Goal: Find specific page/section: Find specific page/section

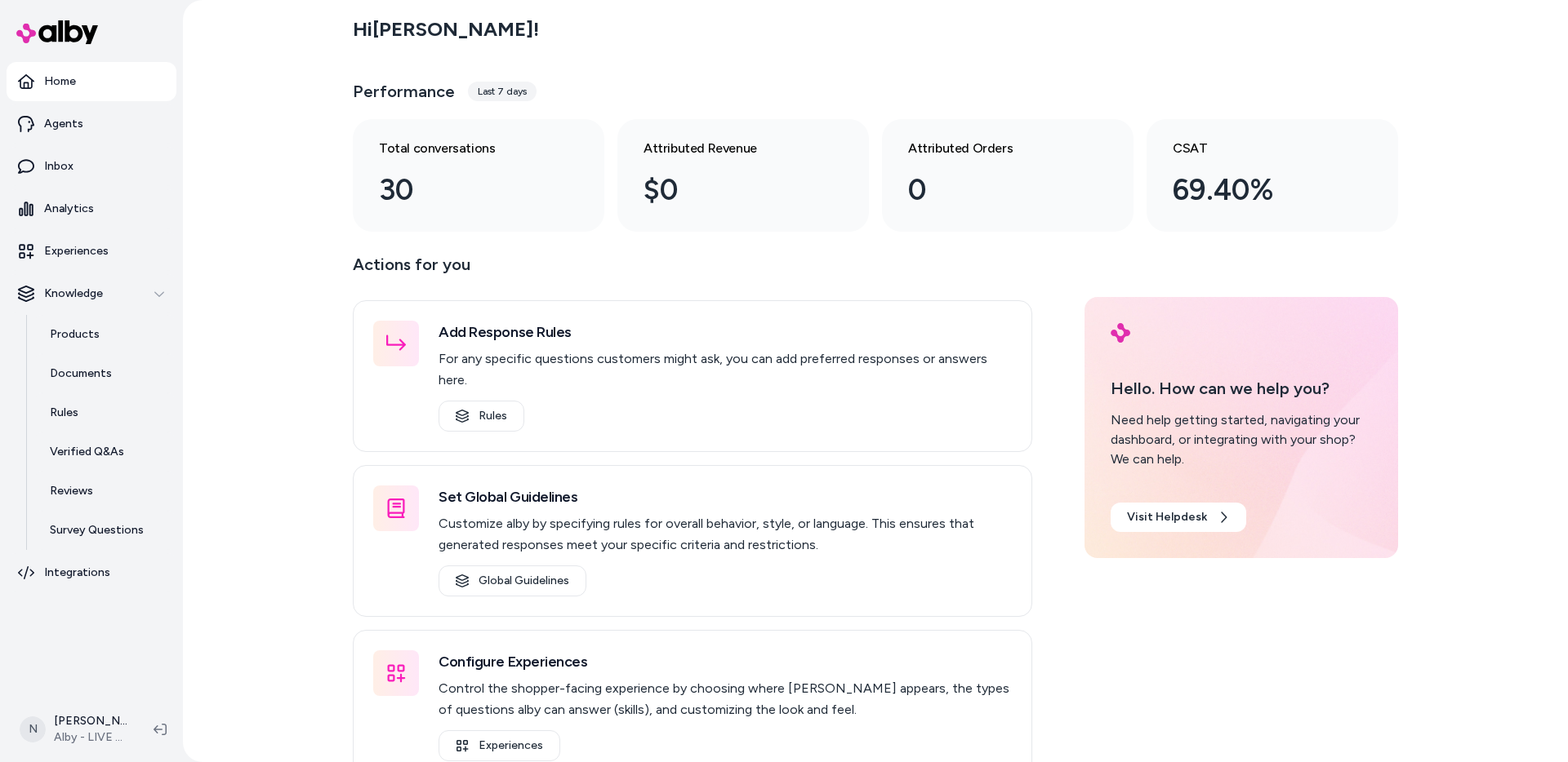
click at [87, 713] on html "Home Agents Inbox Analytics Experiences Knowledge Products Documents Rules Veri…" at bounding box center [784, 381] width 1568 height 762
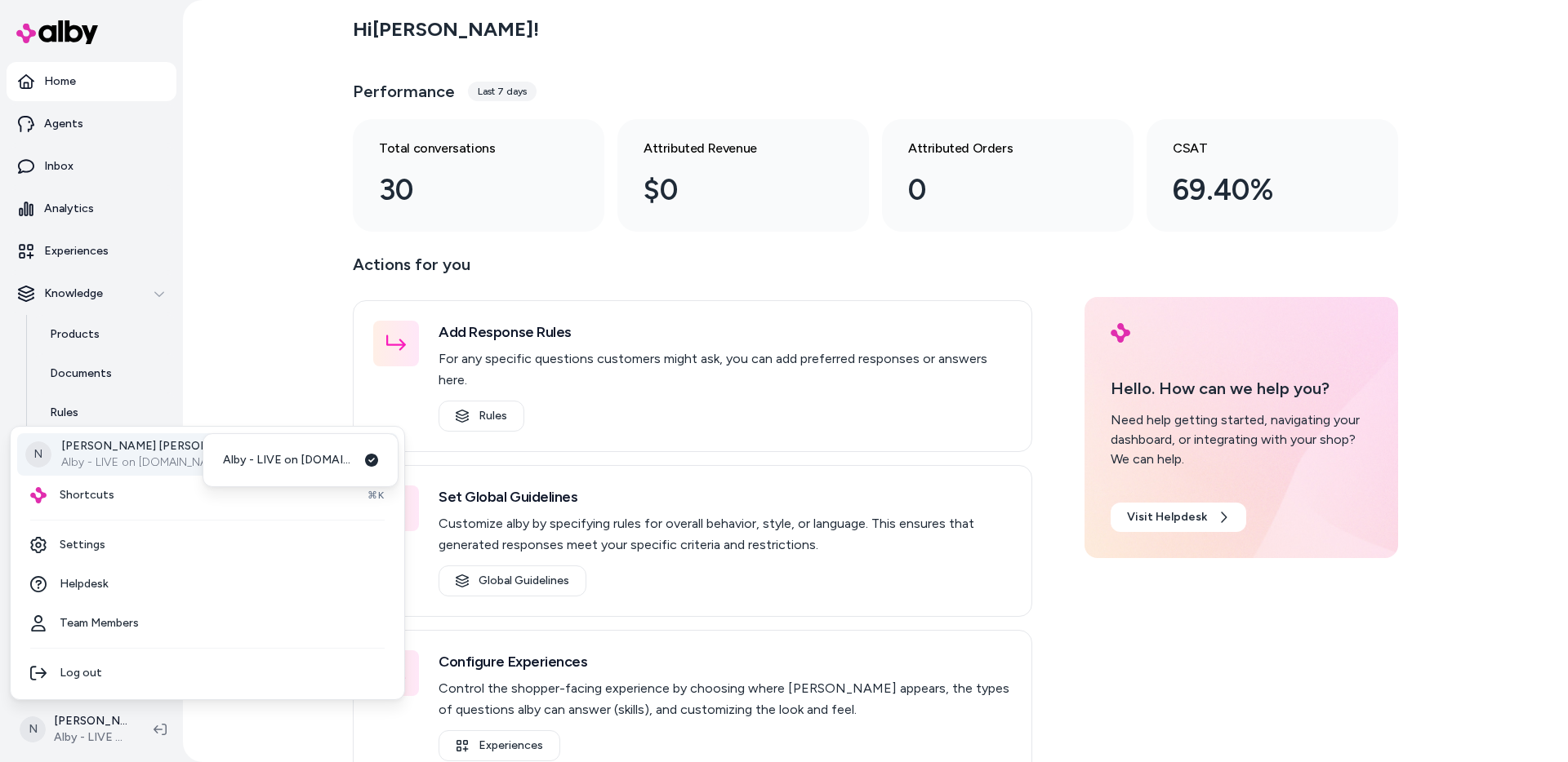
click at [96, 456] on p "Alby - LIVE on [DOMAIN_NAME]" at bounding box center [218, 463] width 315 height 16
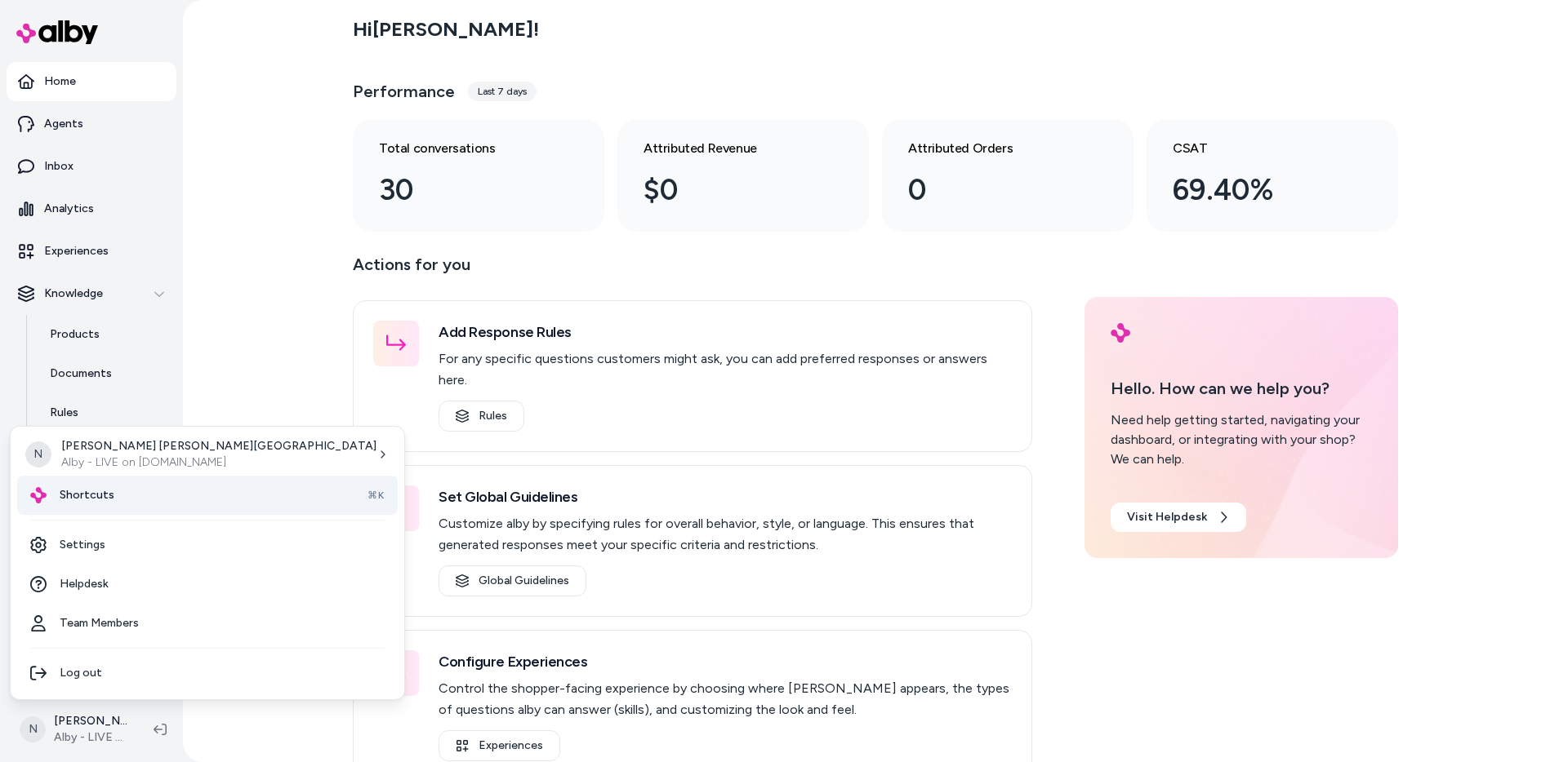
click at [116, 483] on div "Shortcuts ⌘K" at bounding box center [207, 495] width 380 height 39
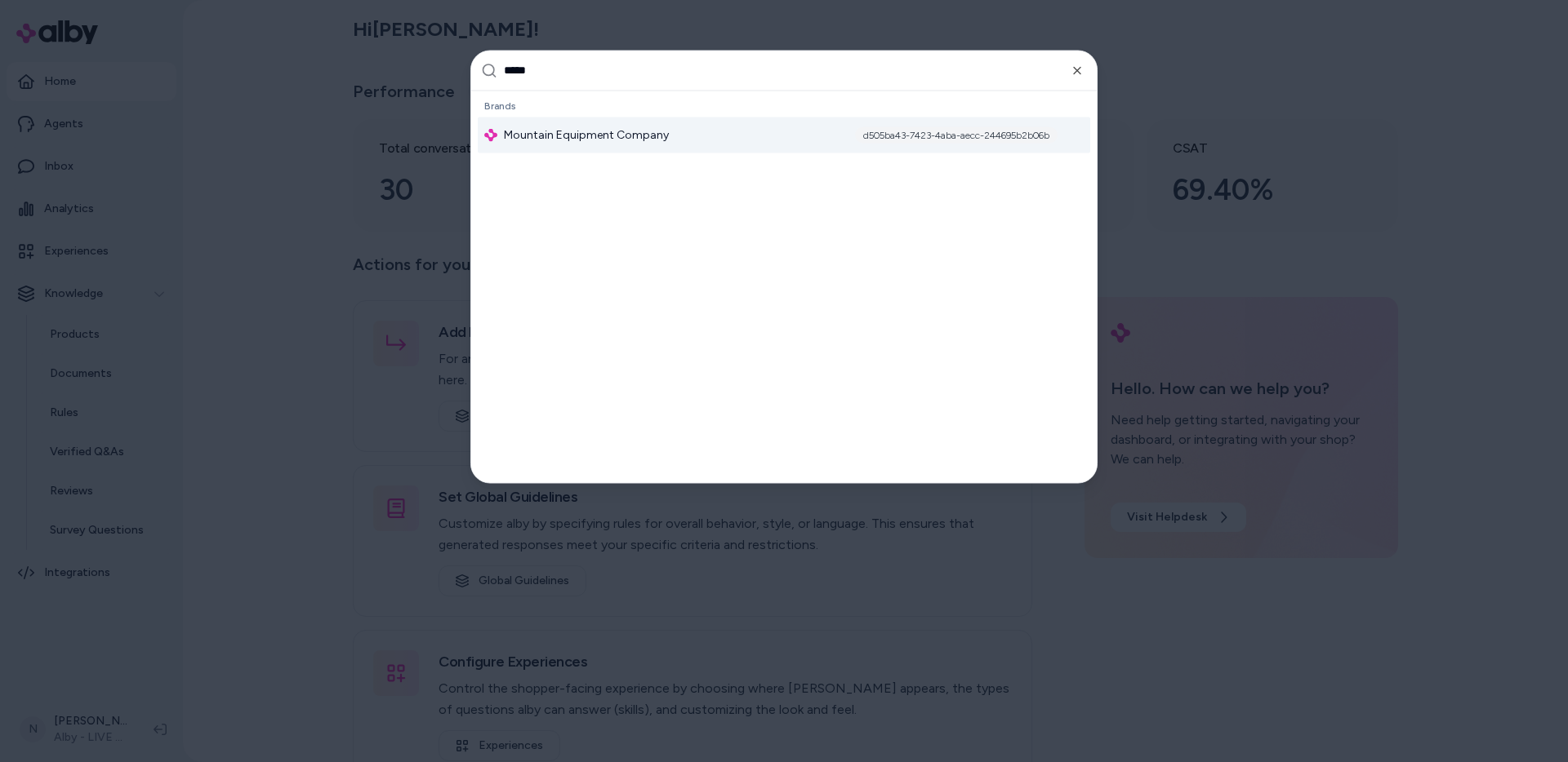
type input "*****"
click at [573, 126] on span "Mountain Equipment Company" at bounding box center [586, 135] width 165 height 16
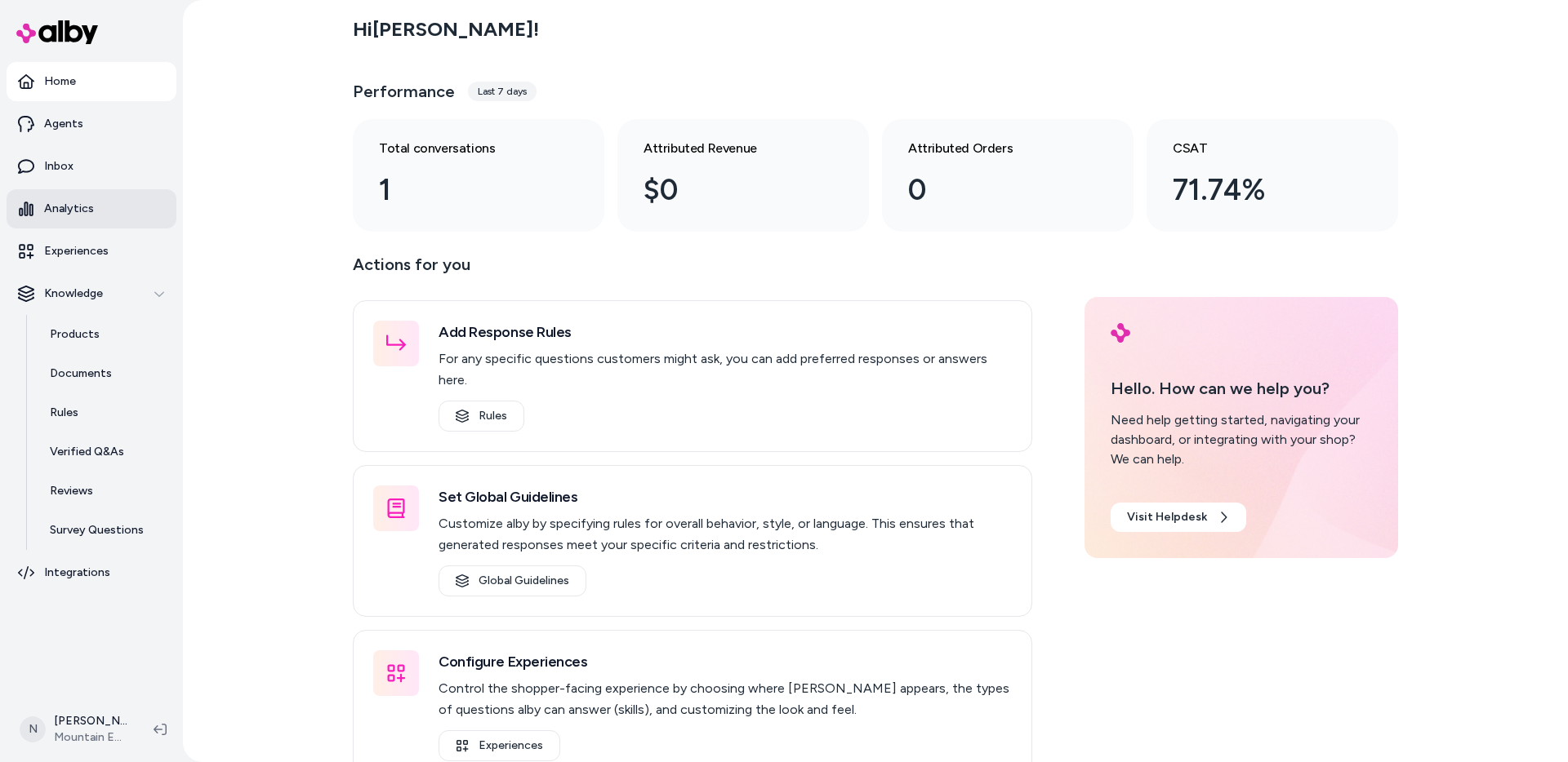
click at [97, 206] on link "Analytics" at bounding box center [91, 208] width 170 height 39
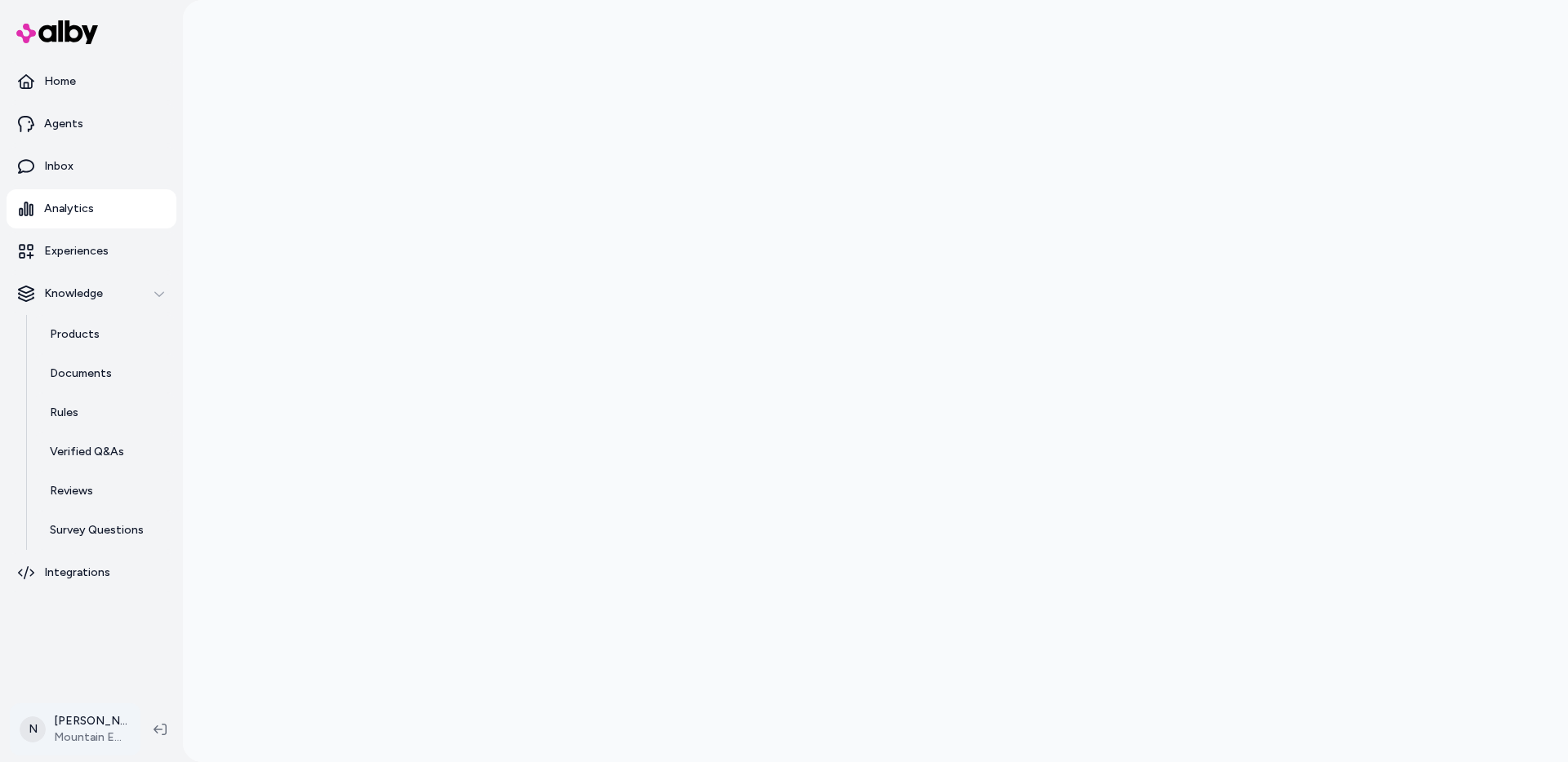
click at [61, 723] on html "Home Agents Inbox Analytics Experiences Knowledge Products Documents Rules Veri…" at bounding box center [784, 381] width 1568 height 762
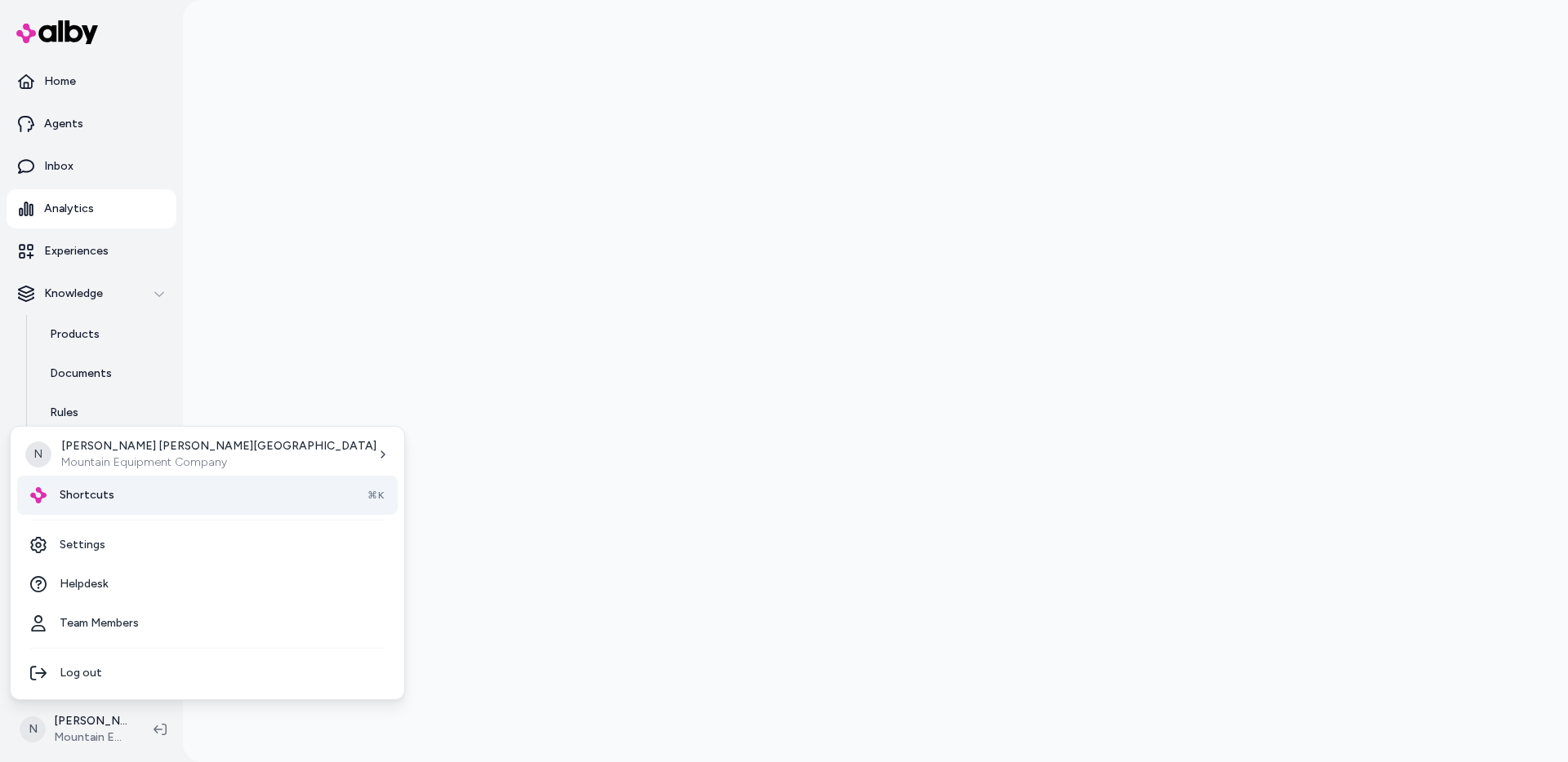
click at [113, 494] on div "Shortcuts ⌘K" at bounding box center [207, 495] width 380 height 39
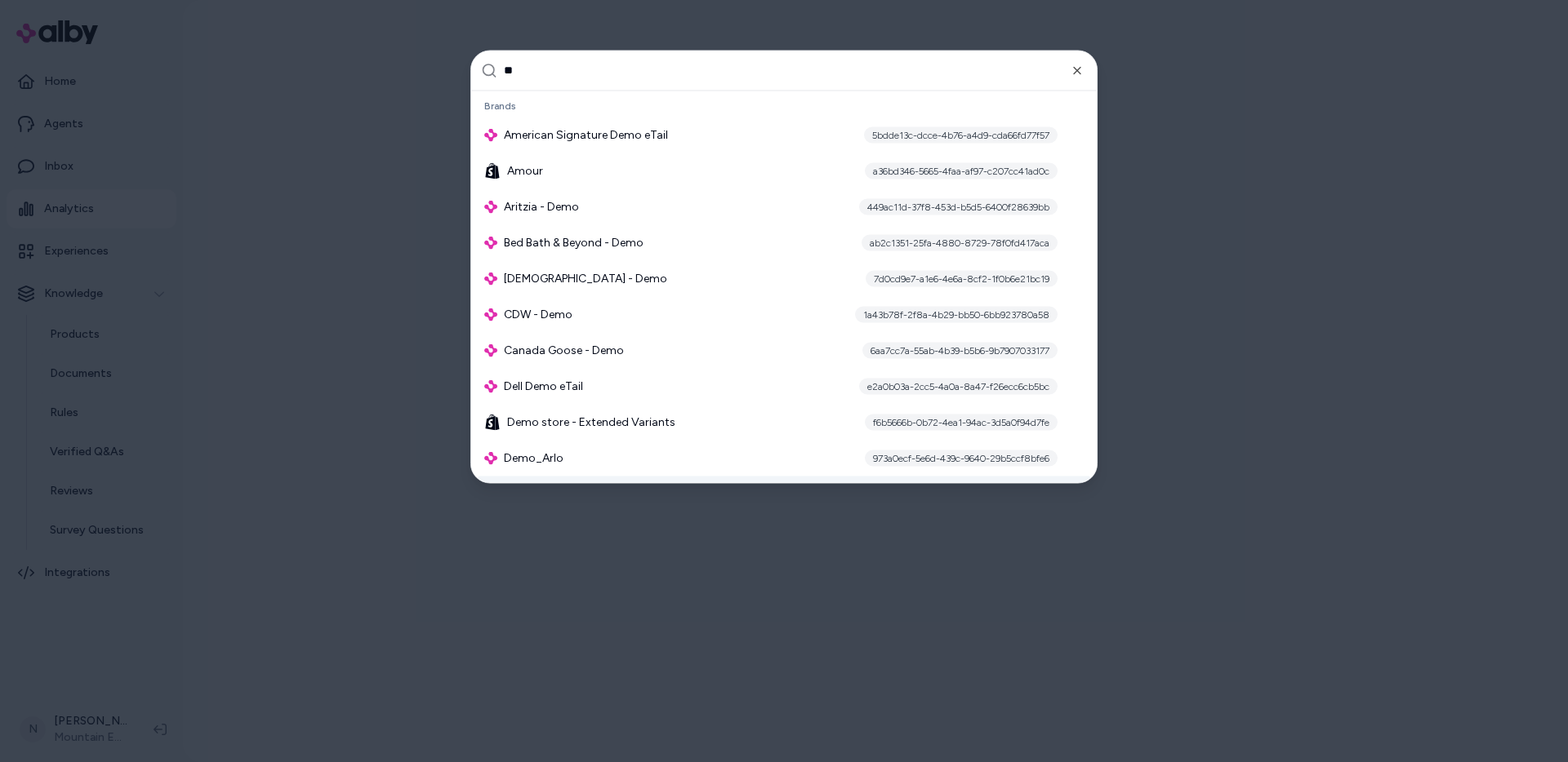
type input "**"
click at [365, 399] on div at bounding box center [784, 381] width 1568 height 762
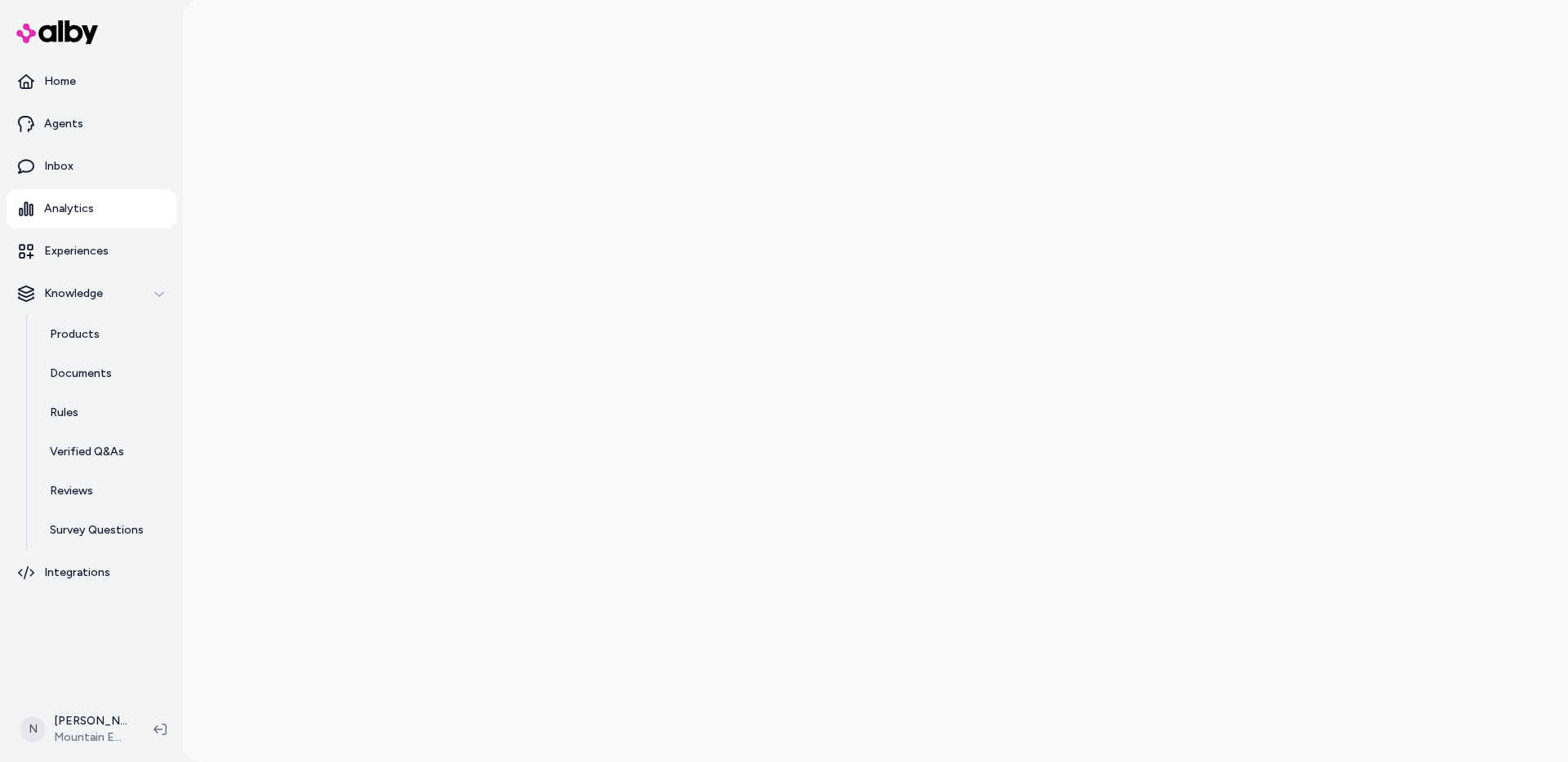
click at [348, 431] on div at bounding box center [875, 381] width 1384 height 762
click at [92, 169] on link "Inbox" at bounding box center [91, 166] width 170 height 39
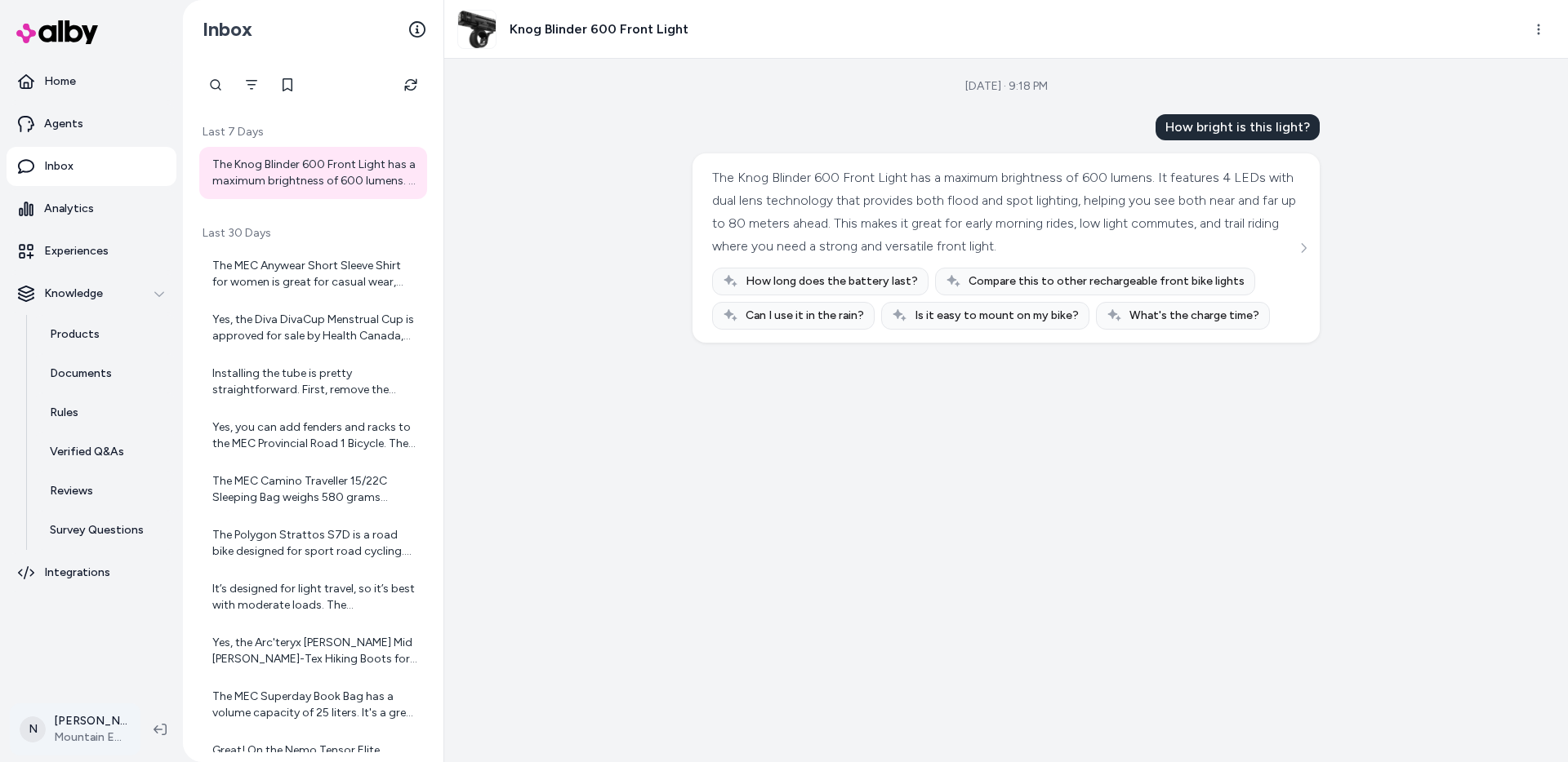
click at [105, 730] on html "Home Agents Inbox Analytics Experiences Knowledge Products Documents Rules Veri…" at bounding box center [784, 381] width 1568 height 762
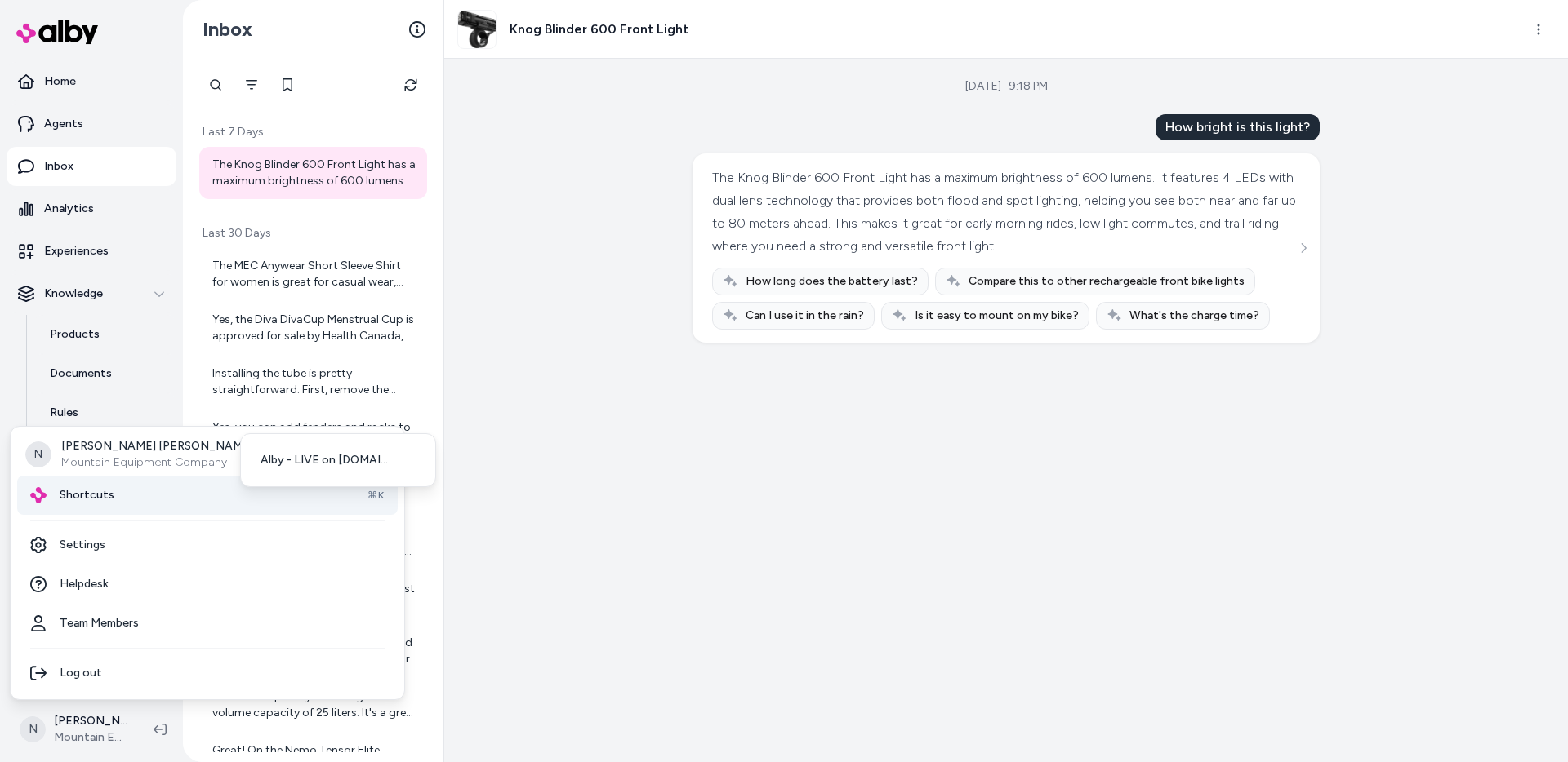
click at [144, 489] on div "Shortcuts ⌘K" at bounding box center [207, 495] width 380 height 39
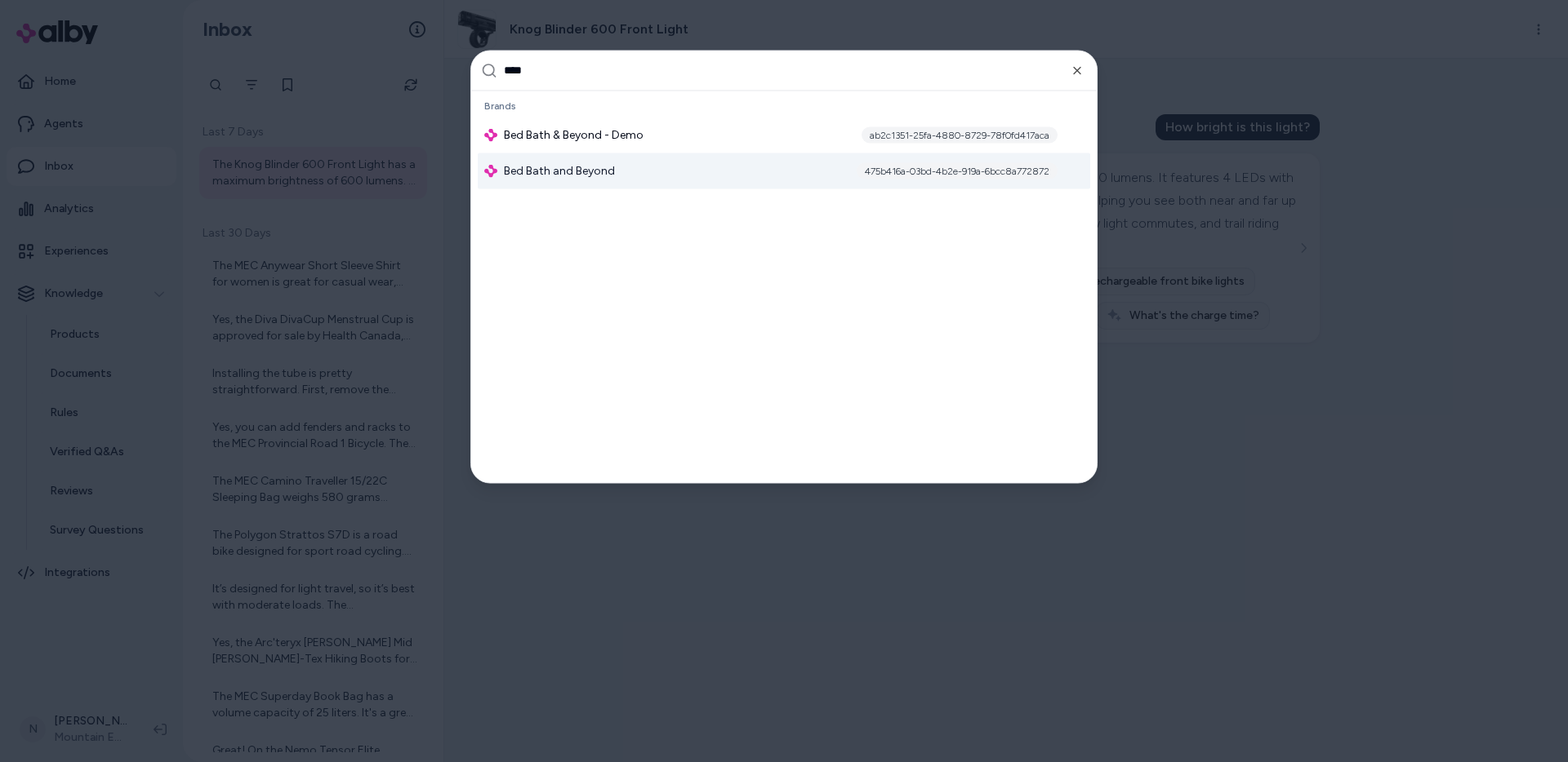
type input "***"
click at [612, 174] on span "Bed Bath and Beyond" at bounding box center [559, 171] width 111 height 16
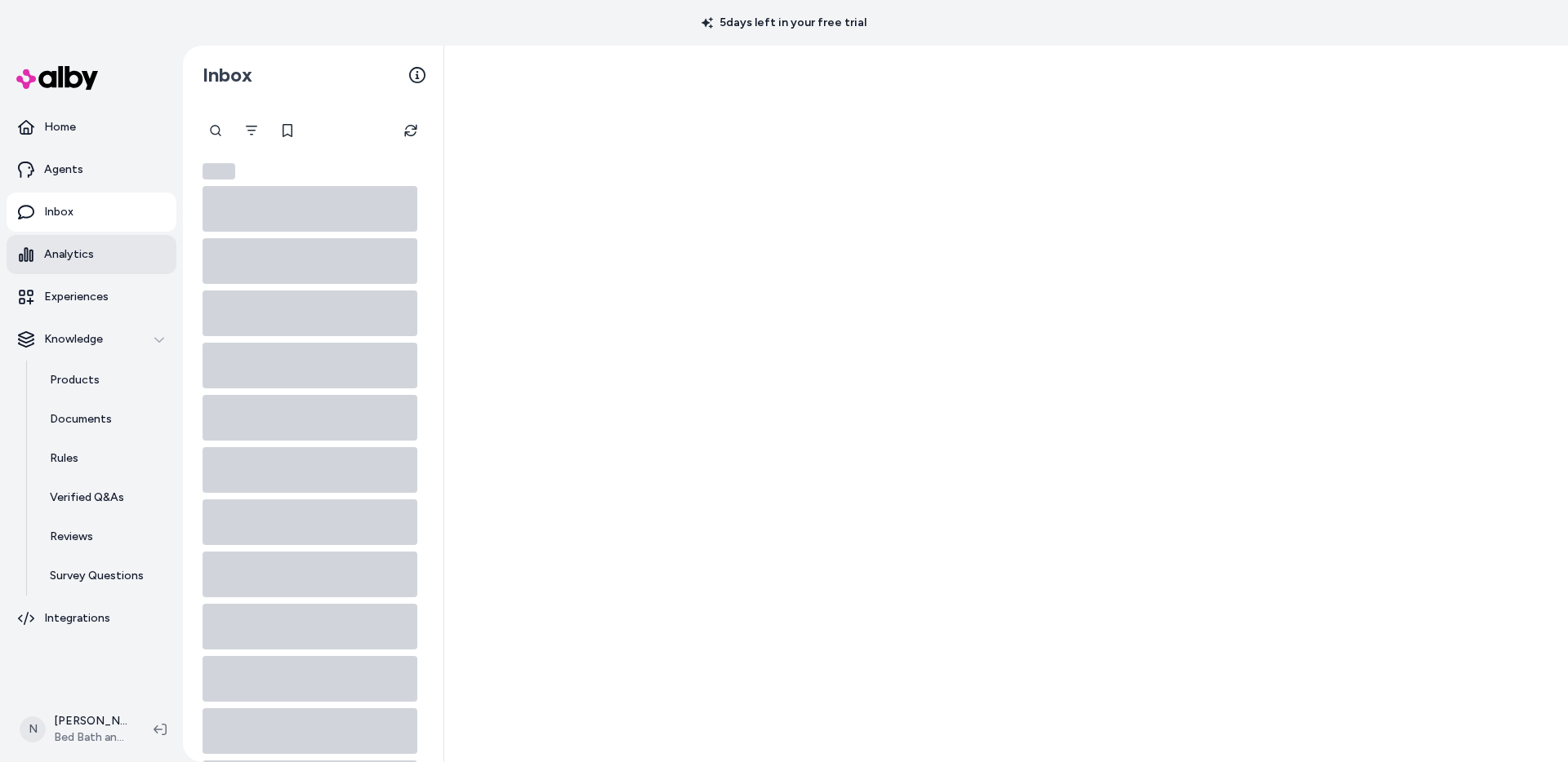
click at [79, 260] on p "Analytics" at bounding box center [68, 255] width 50 height 16
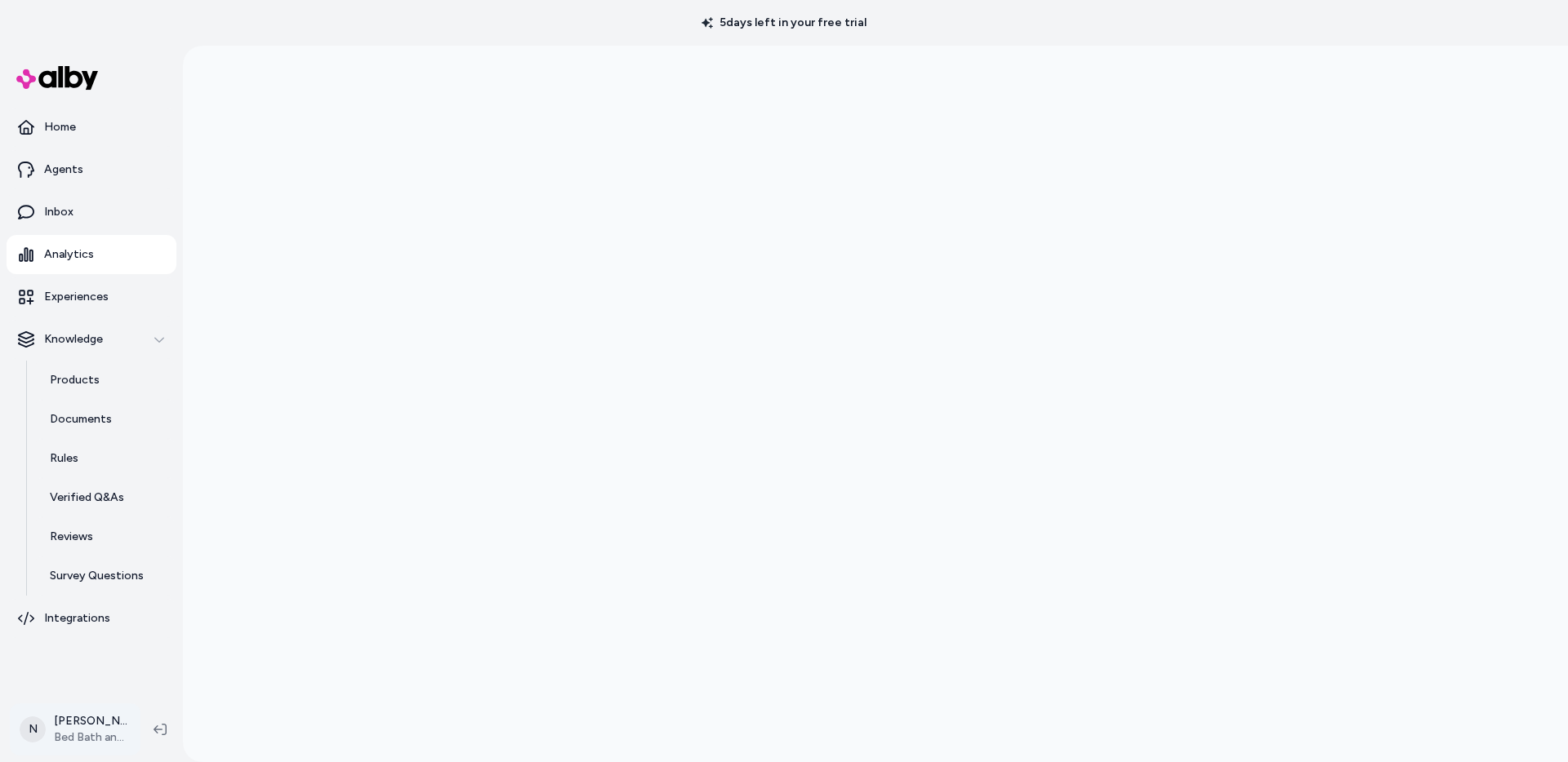
click at [97, 731] on html "5 days left in your free trial Home Agents Inbox Analytics Experiences Knowledg…" at bounding box center [784, 381] width 1568 height 762
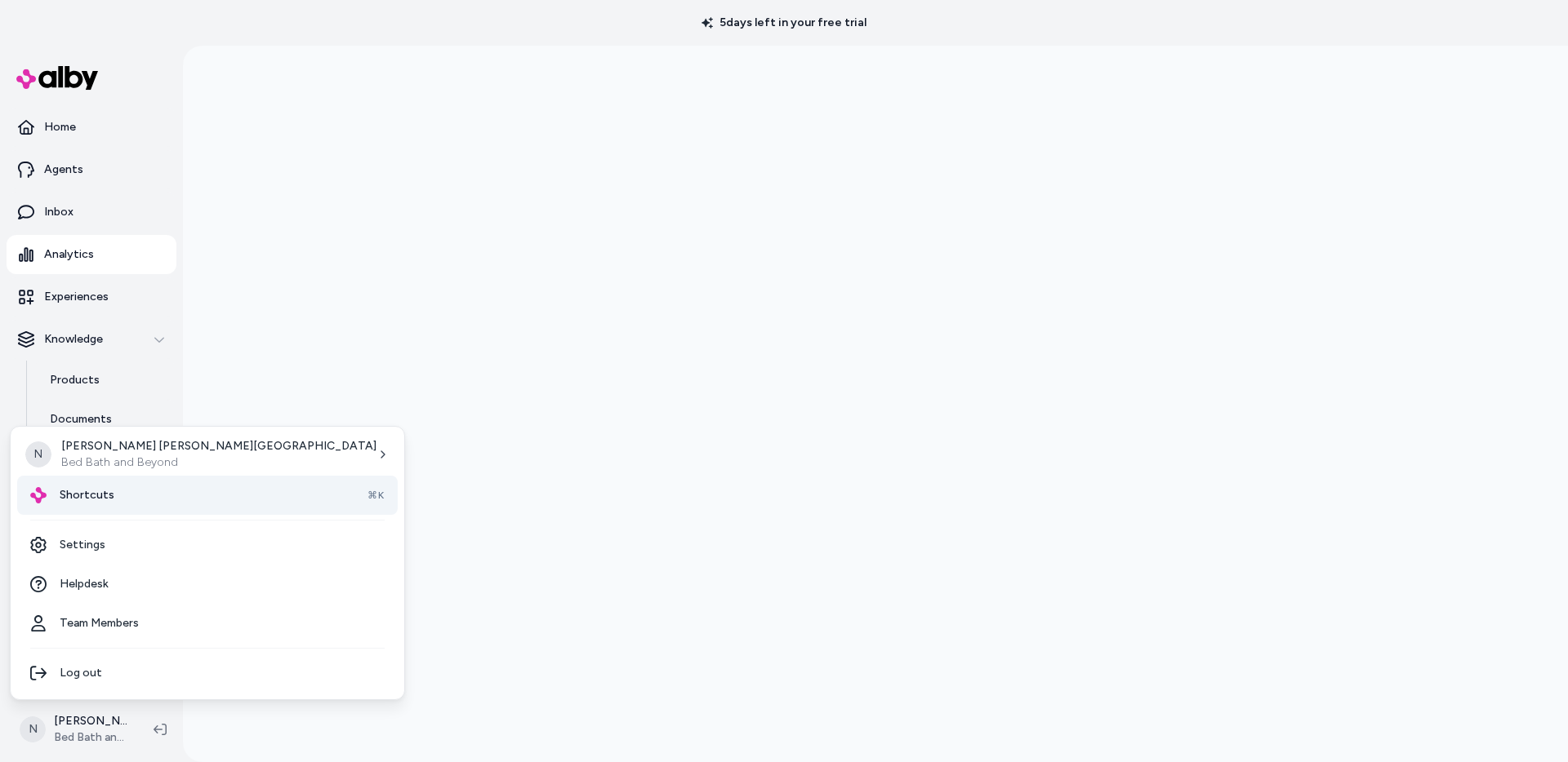
click at [116, 496] on div "Shortcuts ⌘K" at bounding box center [207, 495] width 380 height 39
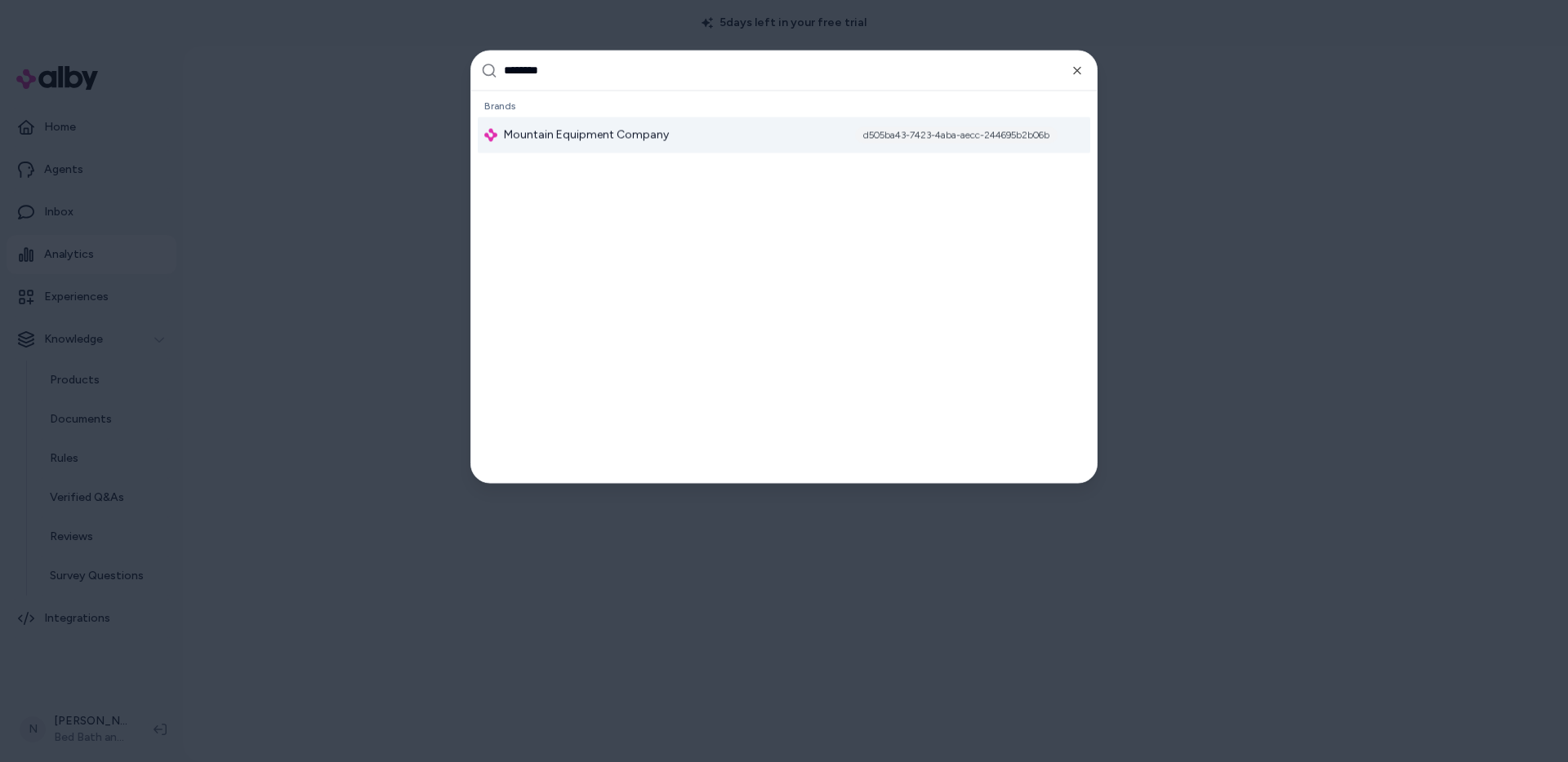
type input "********"
click at [580, 145] on div "Mountain Equipment Company d505ba43-7423-4aba-aecc-244695b2b06b" at bounding box center [783, 134] width 612 height 35
